Goal: Transaction & Acquisition: Book appointment/travel/reservation

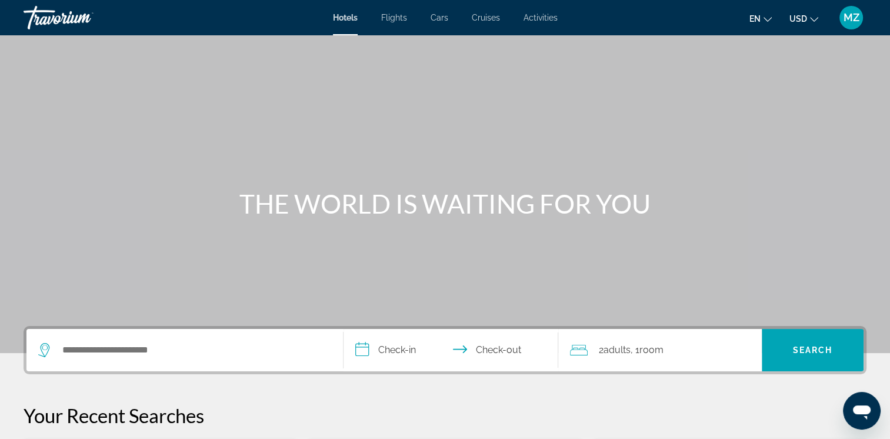
click at [805, 18] on span "USD" at bounding box center [798, 18] width 18 height 9
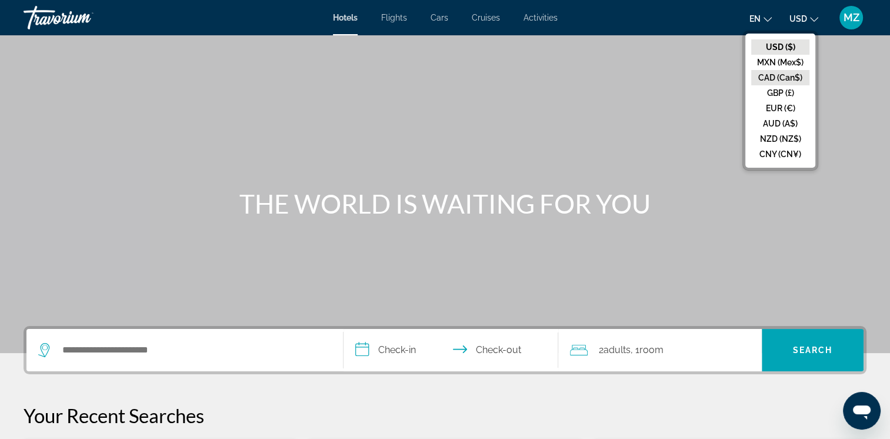
click at [778, 78] on button "CAD (Can$)" at bounding box center [780, 77] width 58 height 15
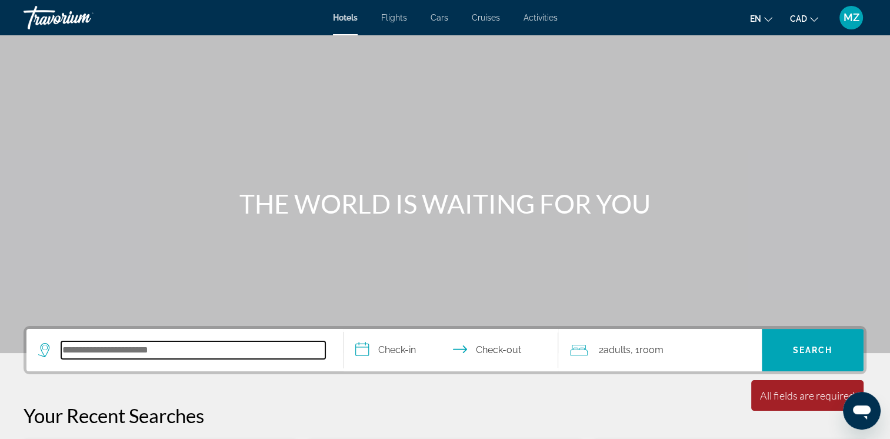
click at [146, 345] on input "Search hotel destination" at bounding box center [193, 350] width 264 height 18
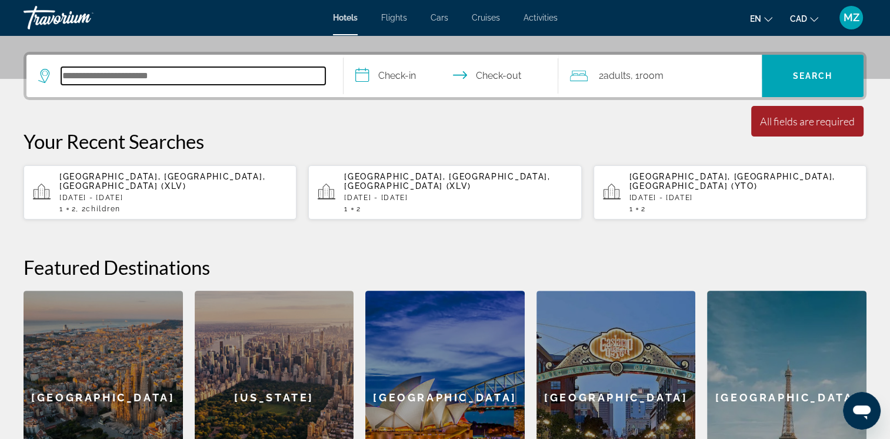
scroll to position [287, 0]
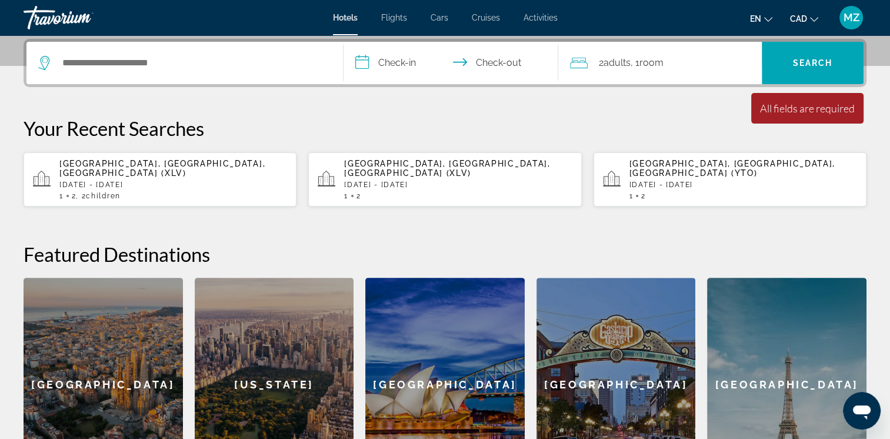
click at [395, 192] on div "1 2" at bounding box center [458, 196] width 228 height 8
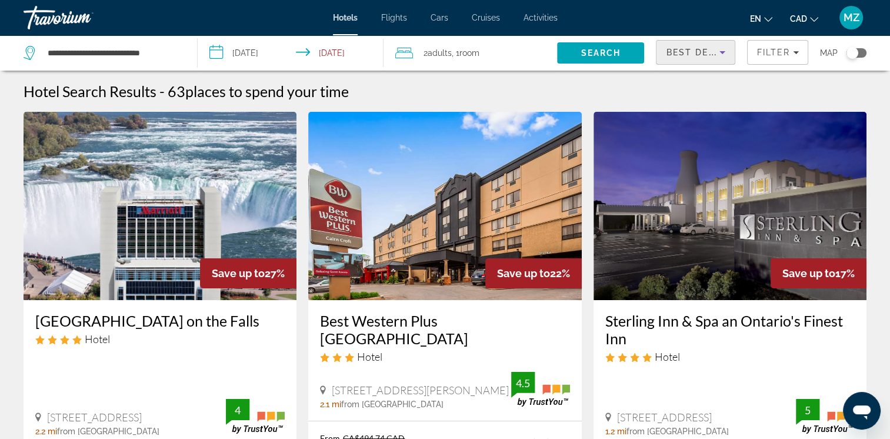
click at [716, 54] on icon "Sort by" at bounding box center [722, 52] width 14 height 14
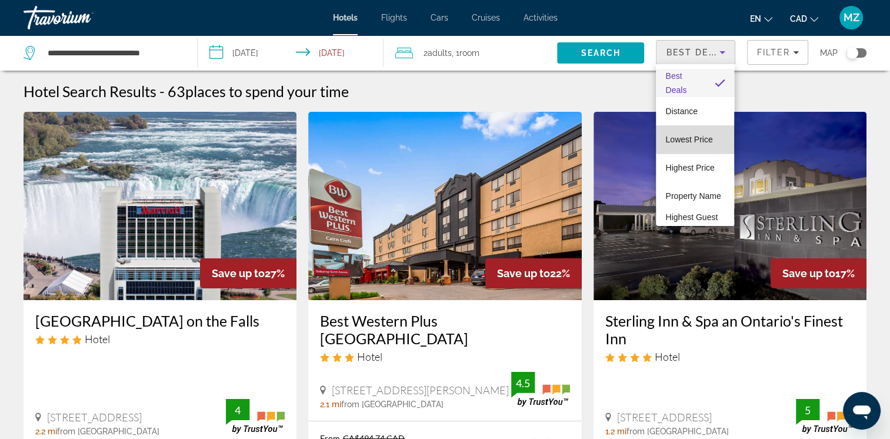
click at [704, 138] on span "Lowest Price" at bounding box center [688, 139] width 47 height 9
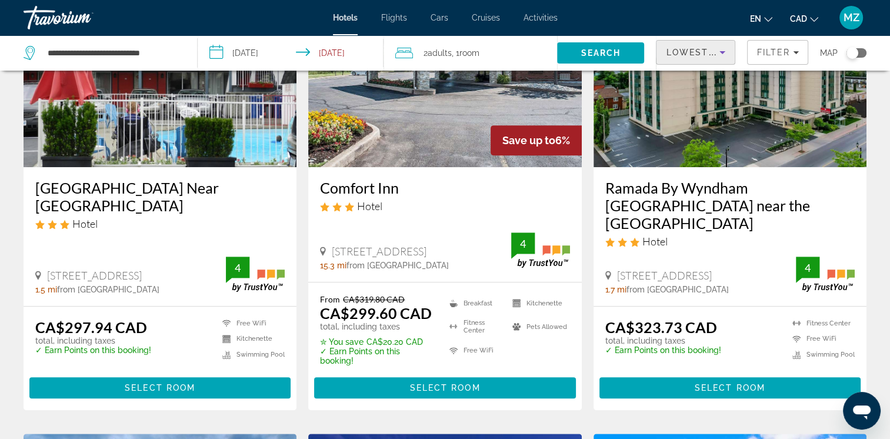
scroll to position [647, 0]
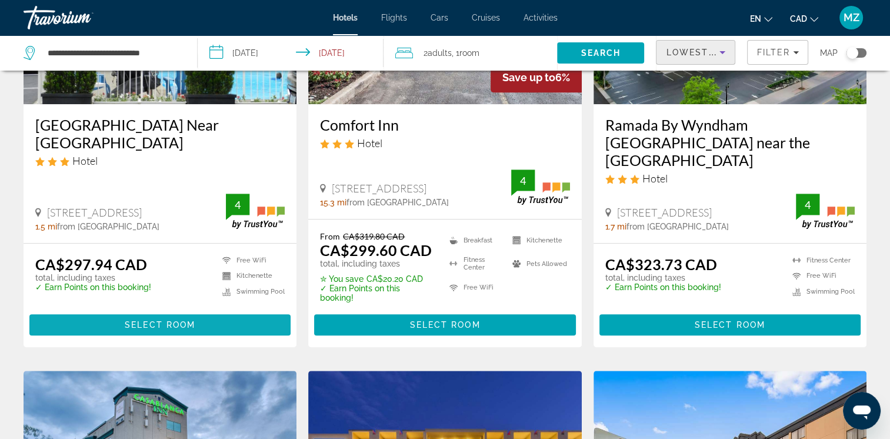
click at [149, 320] on span "Select Room" at bounding box center [160, 324] width 71 height 9
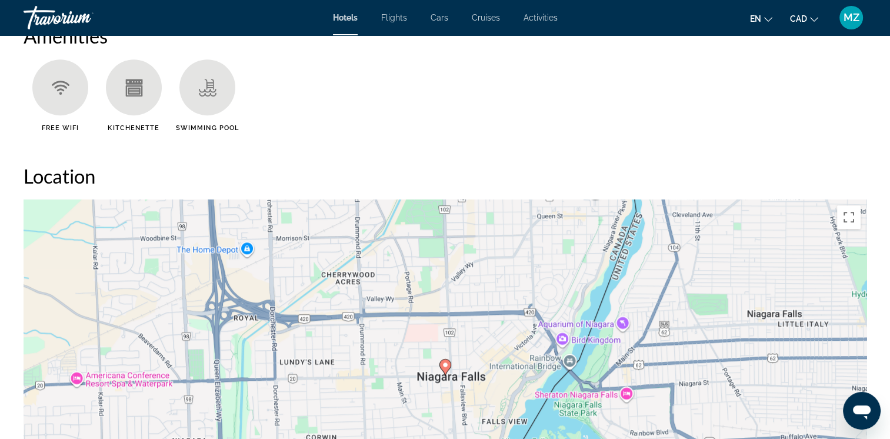
scroll to position [941, 0]
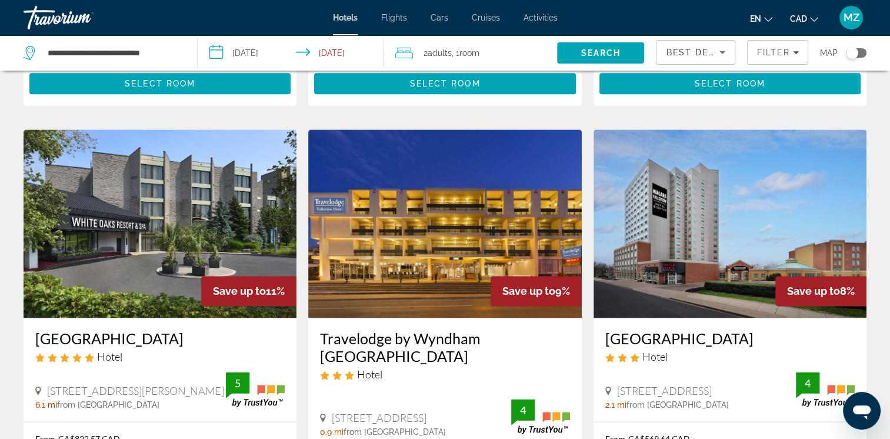
scroll to position [1530, 0]
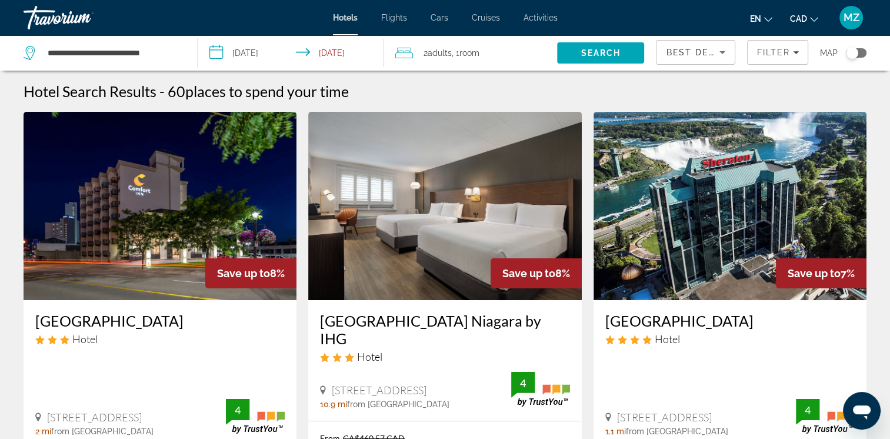
click at [712, 54] on span "Best Deals" at bounding box center [696, 52] width 61 height 9
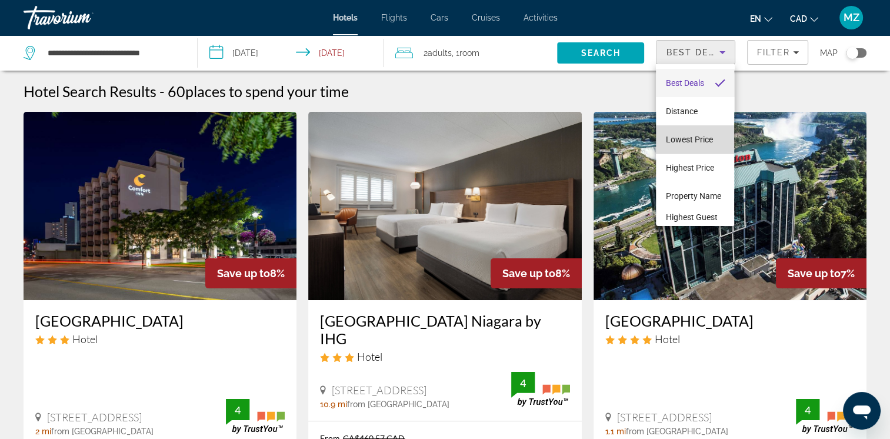
click at [698, 142] on span "Lowest Price" at bounding box center [688, 139] width 47 height 9
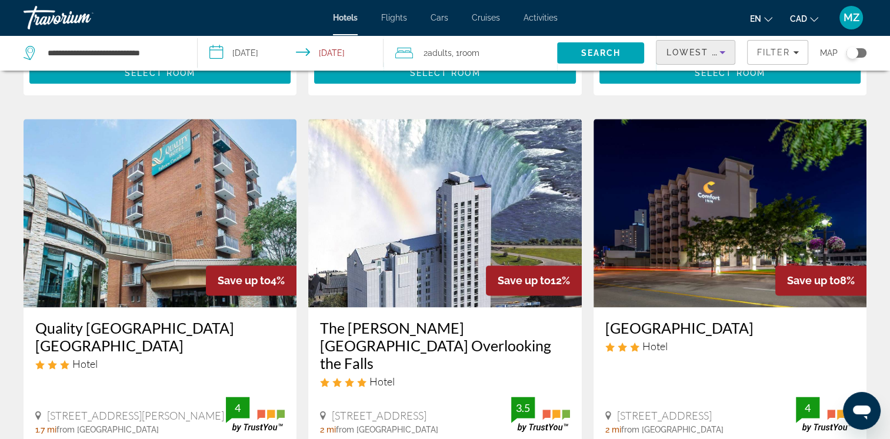
scroll to position [1530, 0]
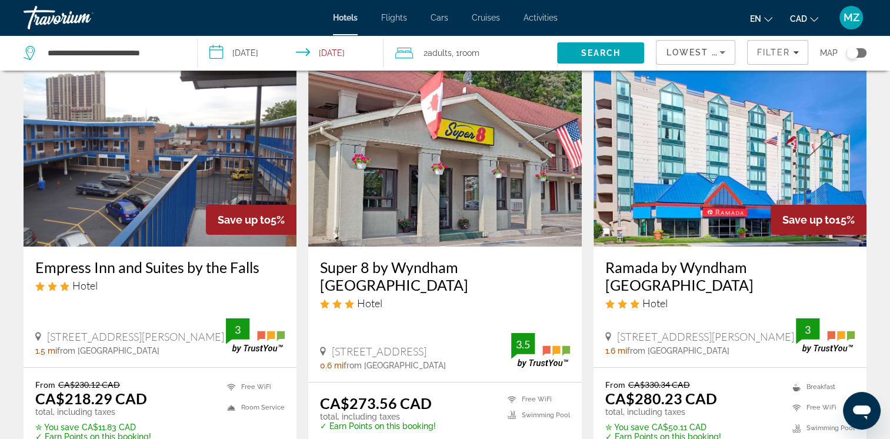
scroll to position [176, 0]
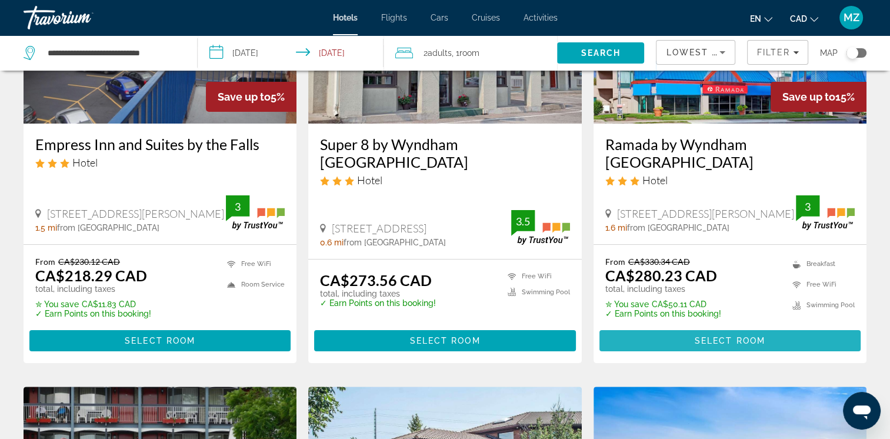
click at [708, 341] on span "Select Room" at bounding box center [730, 340] width 71 height 9
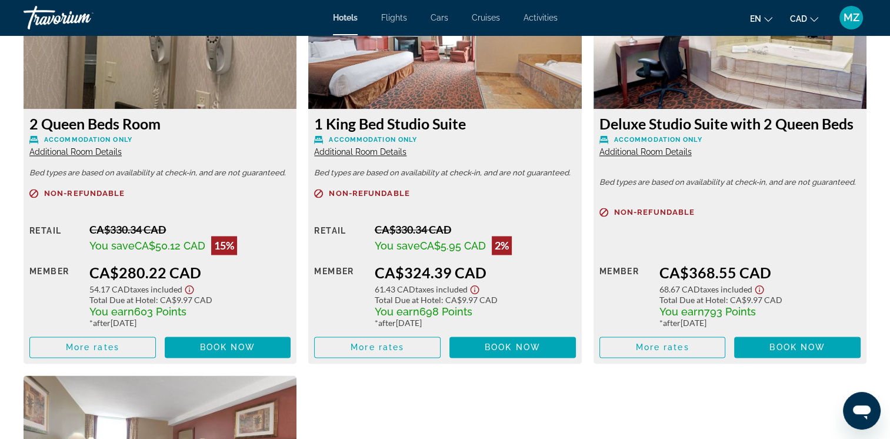
scroll to position [1706, 0]
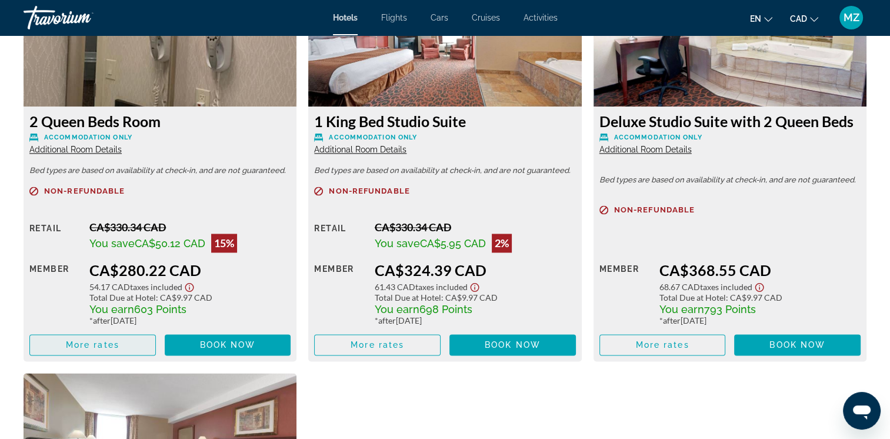
click at [111, 347] on span "More rates" at bounding box center [93, 344] width 54 height 9
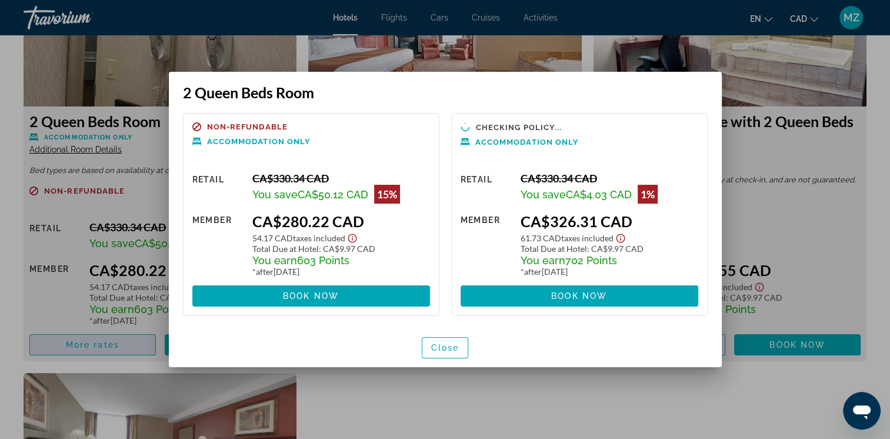
scroll to position [0, 0]
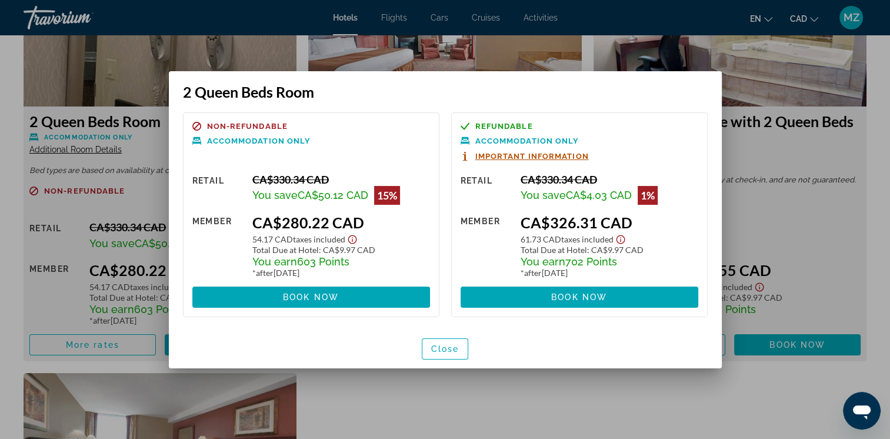
click at [495, 156] on span "Important Information" at bounding box center [532, 156] width 114 height 8
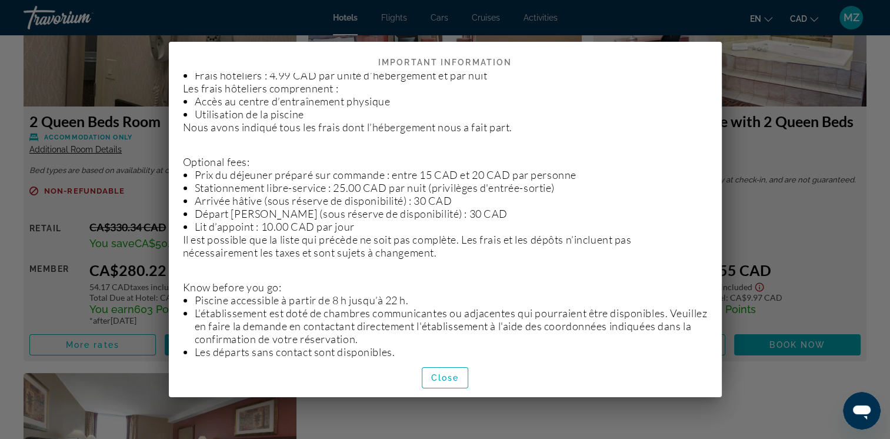
scroll to position [580, 0]
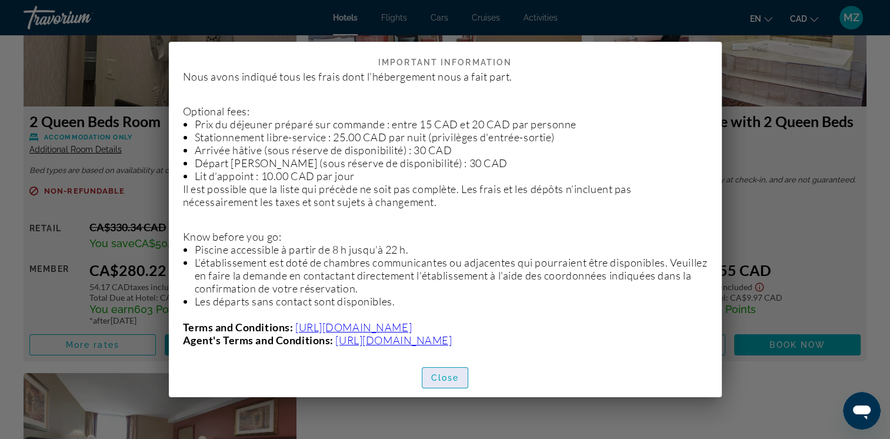
click at [444, 378] on span "Close" at bounding box center [445, 377] width 28 height 9
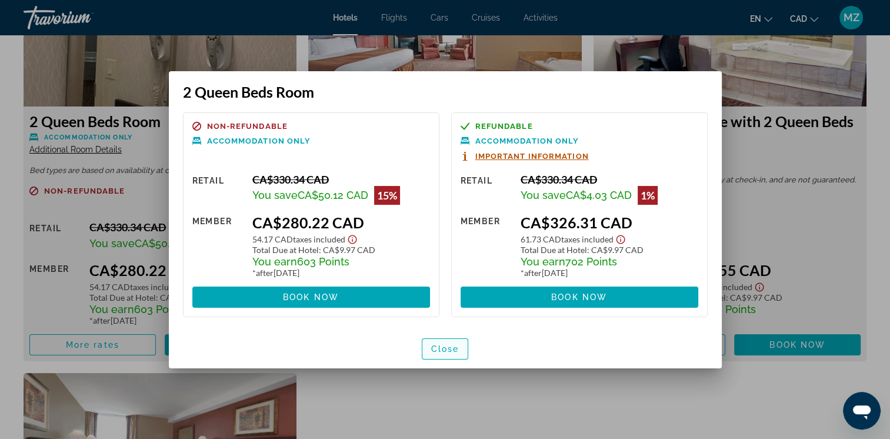
click at [452, 349] on span "Close" at bounding box center [445, 348] width 28 height 9
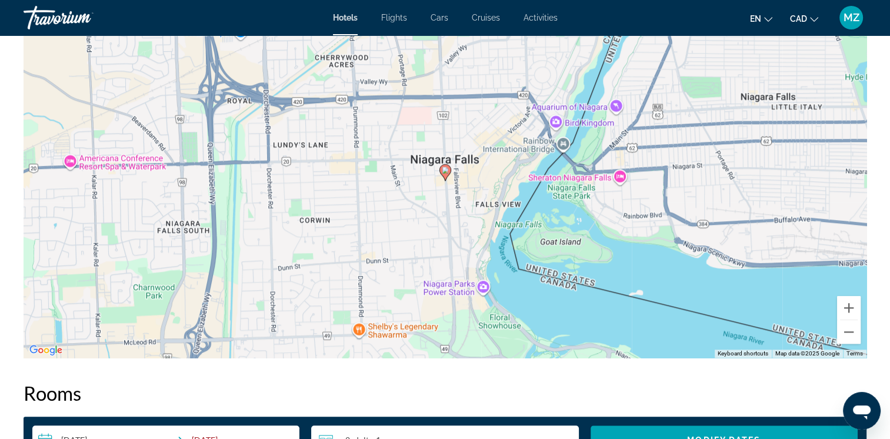
scroll to position [1177, 0]
